Goal: Task Accomplishment & Management: Manage account settings

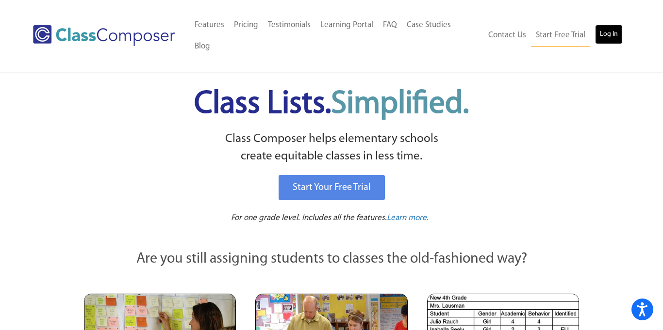
click at [607, 25] on link "Log In" at bounding box center [609, 34] width 28 height 19
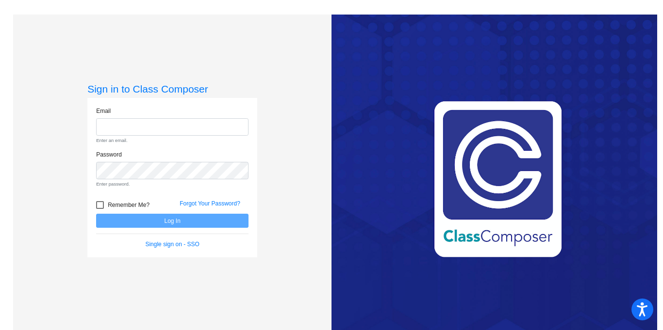
click at [199, 136] on div "Email Enter an email." at bounding box center [172, 129] width 167 height 44
click at [181, 128] on input "email" at bounding box center [172, 127] width 152 height 18
type input "Dstpeter27@gmail.com"
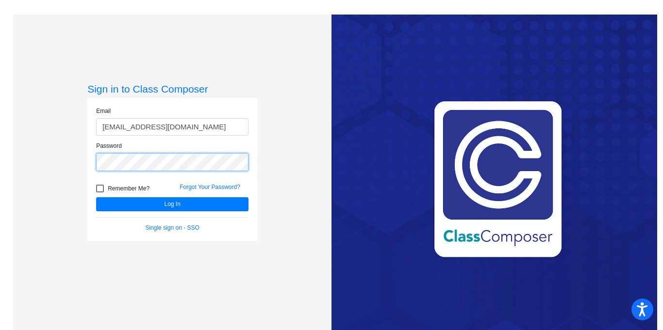
click at [96, 197] on button "Log In" at bounding box center [172, 204] width 152 height 14
click at [497, 181] on div "Love Class Composer? Share it with a friend! If you're happy with Class Compose…" at bounding box center [493, 180] width 325 height 330
click at [213, 185] on link "Forgot Your Password?" at bounding box center [209, 187] width 61 height 7
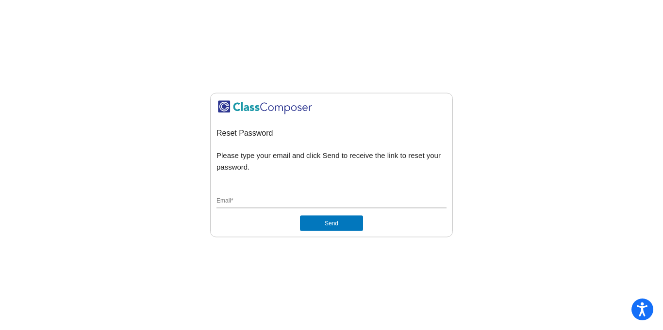
click at [294, 198] on input "Email *" at bounding box center [331, 201] width 230 height 9
type input "Dstpeter27@gmail.com"
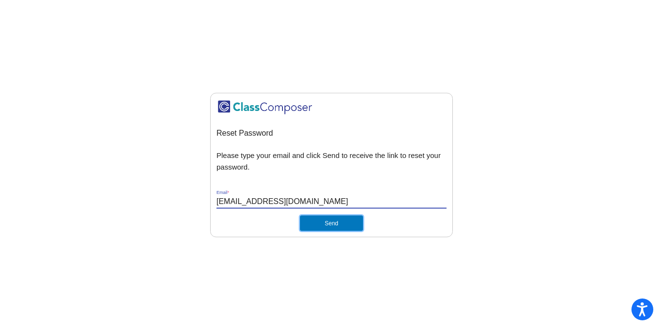
click at [323, 227] on button "Send" at bounding box center [331, 224] width 63 height 16
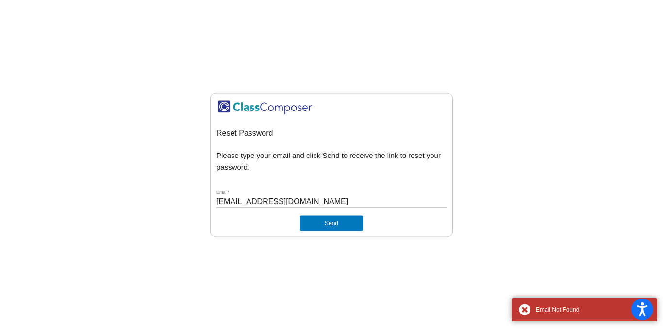
click at [339, 203] on input "Dstpeter27@gmail.com" at bounding box center [331, 201] width 230 height 9
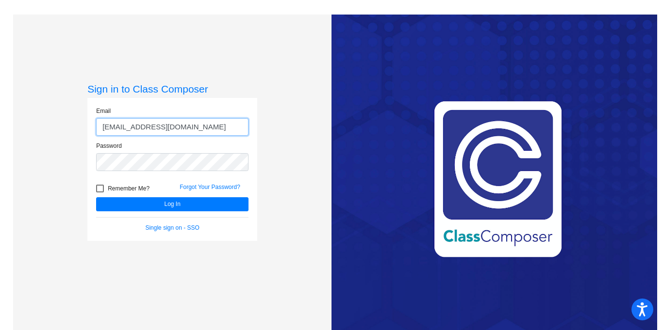
click at [182, 127] on input "Dstpeter27@gmail.com" at bounding box center [172, 127] width 152 height 18
type input "Dstpeter27@ecsd.us"
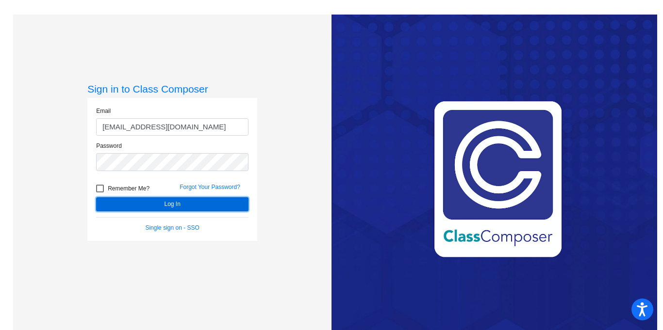
click at [158, 206] on button "Log In" at bounding box center [172, 204] width 152 height 14
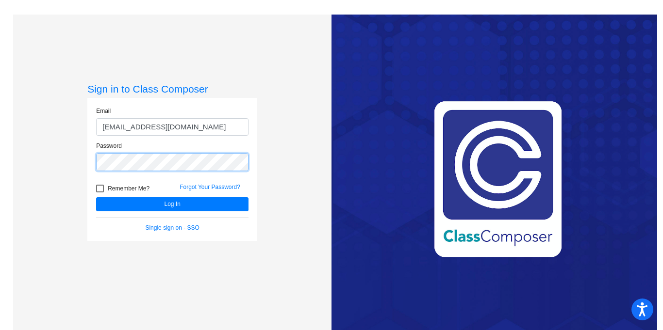
click at [96, 197] on button "Log In" at bounding box center [172, 204] width 152 height 14
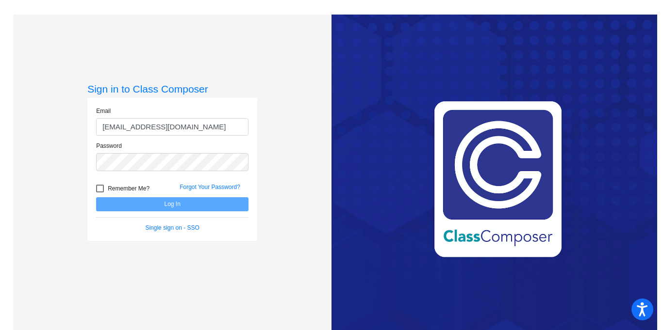
click at [288, 173] on div "Sign in to Class Composer Email Dstpeter27@ecsd.us Password Remember Me? Forgot…" at bounding box center [172, 180] width 318 height 330
click at [225, 185] on link "Forgot Your Password?" at bounding box center [209, 187] width 61 height 7
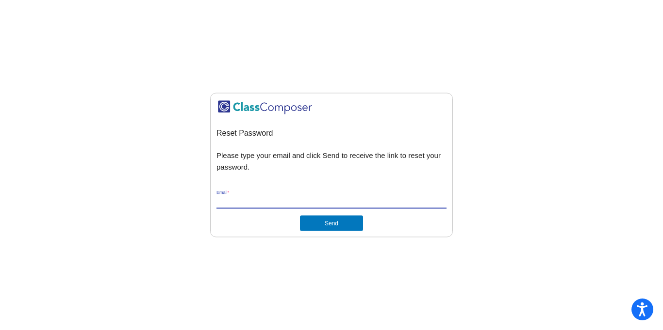
click at [243, 199] on input "Email *" at bounding box center [331, 201] width 230 height 9
type input "Dstpeter27@ecsd.us"
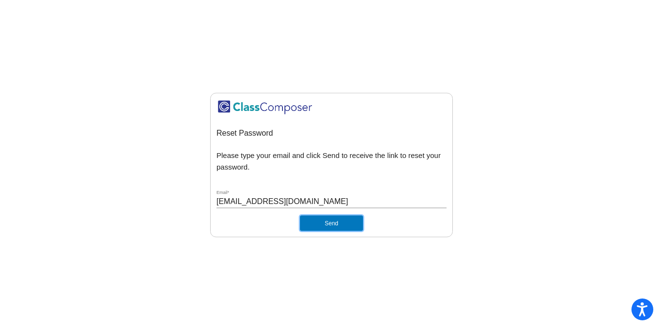
click at [324, 223] on button "Send" at bounding box center [331, 224] width 63 height 16
